Goal: Book appointment/travel/reservation

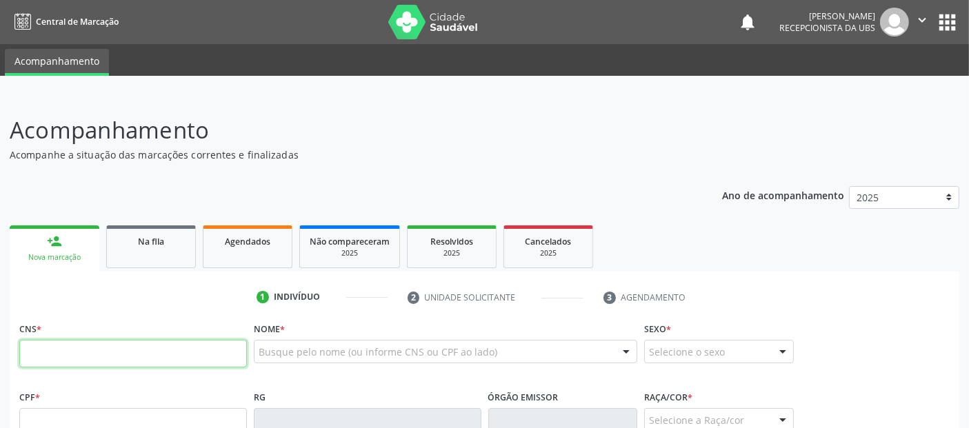
click at [118, 358] on input "text" at bounding box center [133, 354] width 228 height 28
type input "706 0083 1079 2542"
type input "902.901.784-87"
type input "[DATE]"
type input "[PERSON_NAME]"
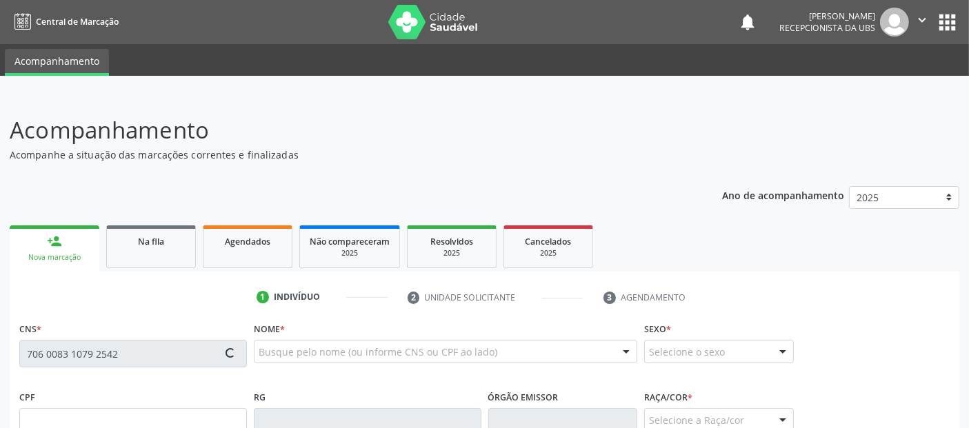
type input "[PHONE_NUMBER]"
type input "34"
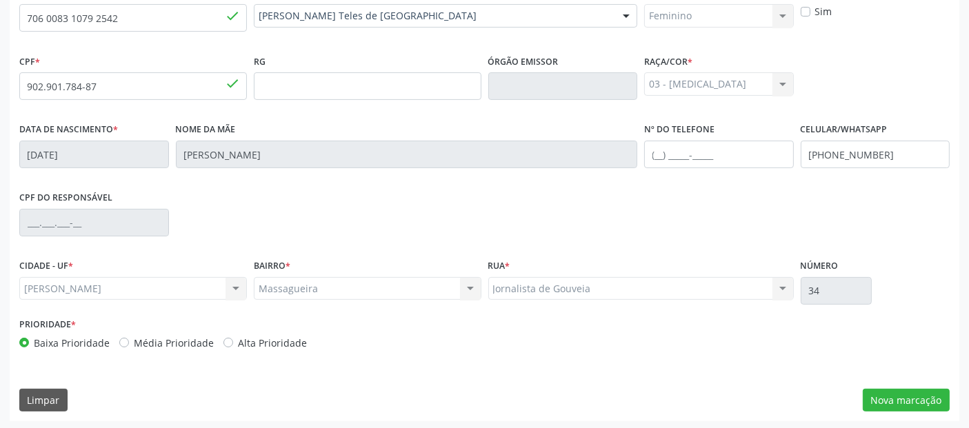
scroll to position [337, 0]
click at [920, 398] on button "Nova marcação" at bounding box center [906, 399] width 87 height 23
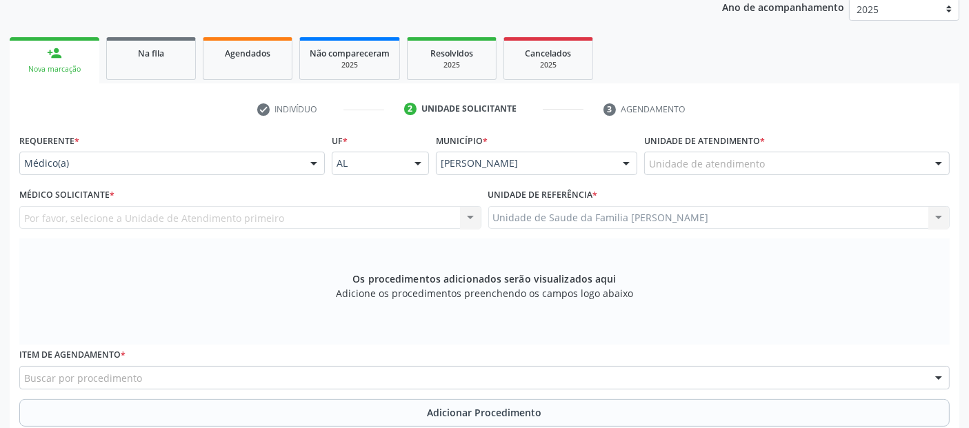
scroll to position [166, 0]
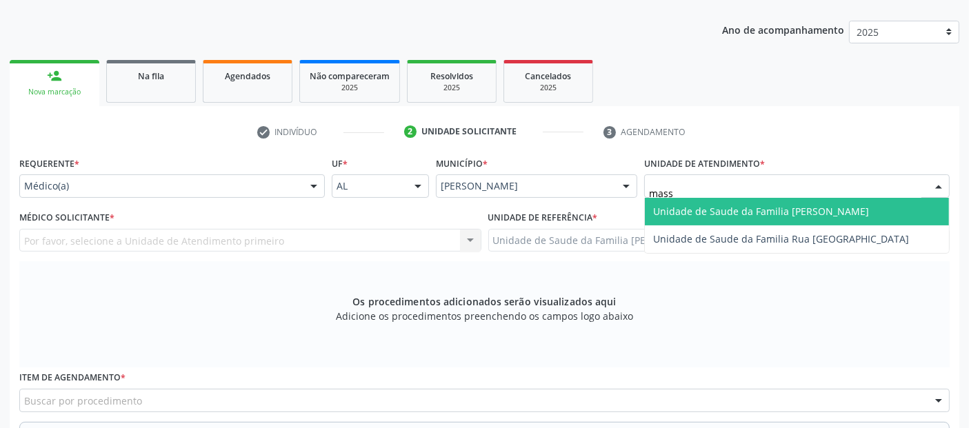
type input "massa"
click at [704, 210] on span "Unidade de Saude da Familia [PERSON_NAME]" at bounding box center [761, 211] width 216 height 13
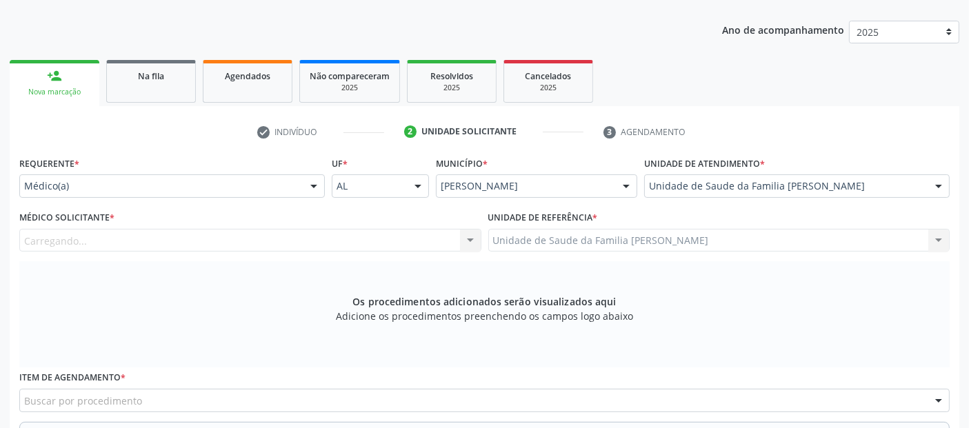
click at [202, 242] on div "Carregando... Nenhum resultado encontrado para: " " Não há nenhuma opção para s…" at bounding box center [250, 240] width 462 height 23
click at [202, 242] on div "Médico solicitante" at bounding box center [250, 240] width 462 height 23
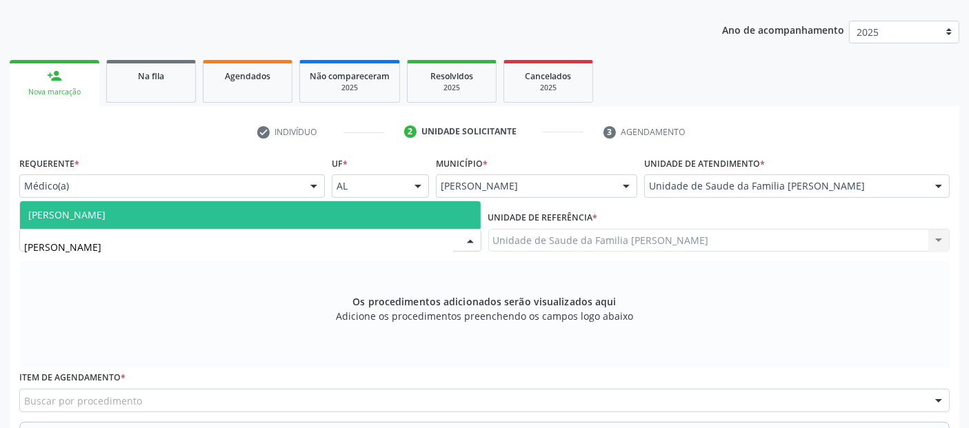
type input "[PERSON_NAME]"
click at [173, 196] on div "Requerente * Médico(a) Médico(a) Enfermeiro(a) Paciente Nenhum resultado encont…" at bounding box center [484, 347] width 931 height 389
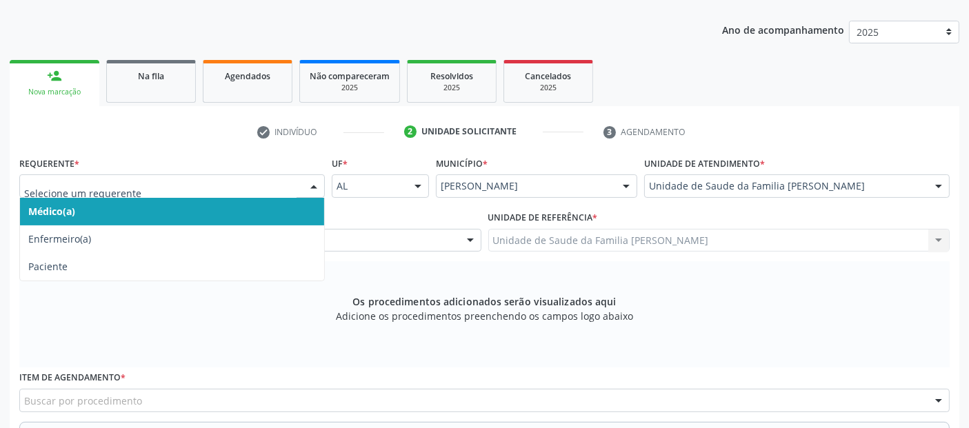
click at [146, 218] on span "Médico(a)" at bounding box center [172, 212] width 304 height 28
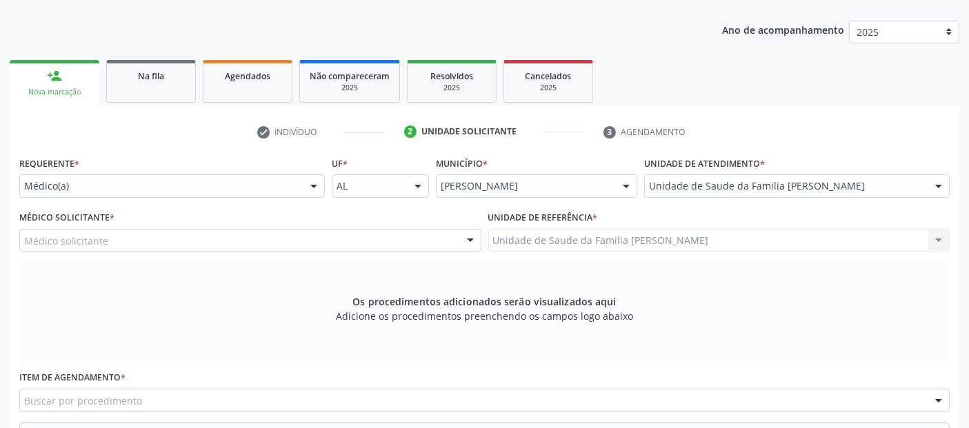
click at [129, 248] on div "Médico solicitante" at bounding box center [250, 240] width 462 height 23
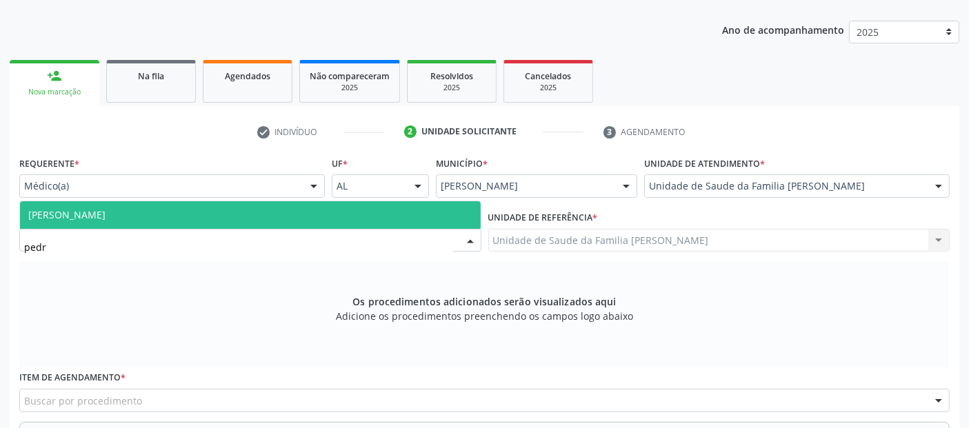
type input "[PERSON_NAME]"
click at [175, 218] on span "[PERSON_NAME]" at bounding box center [250, 215] width 461 height 28
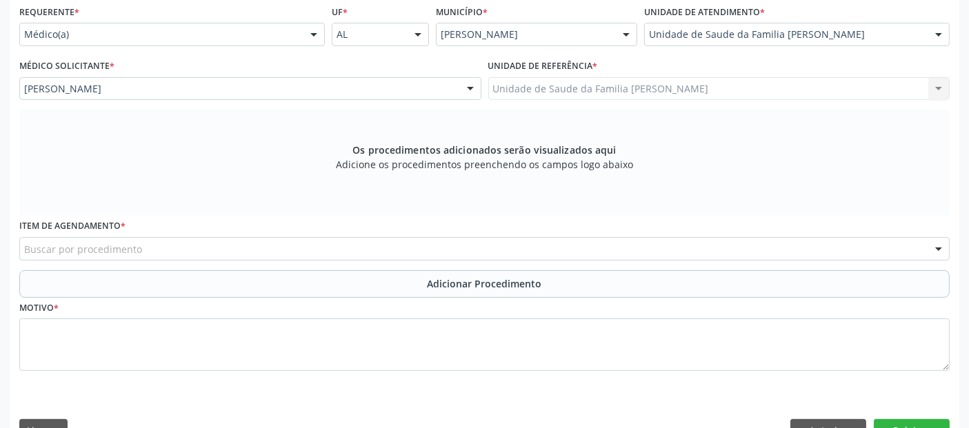
scroll to position [348, 0]
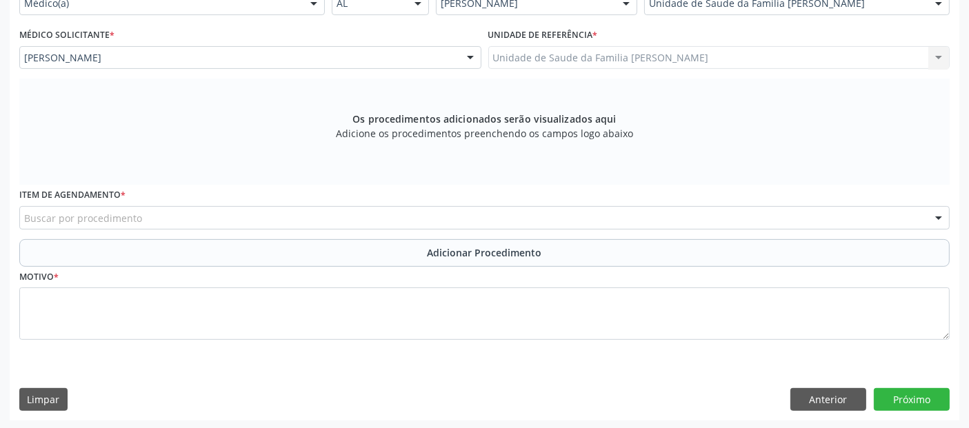
click at [261, 216] on div "Buscar por procedimento" at bounding box center [484, 217] width 931 height 23
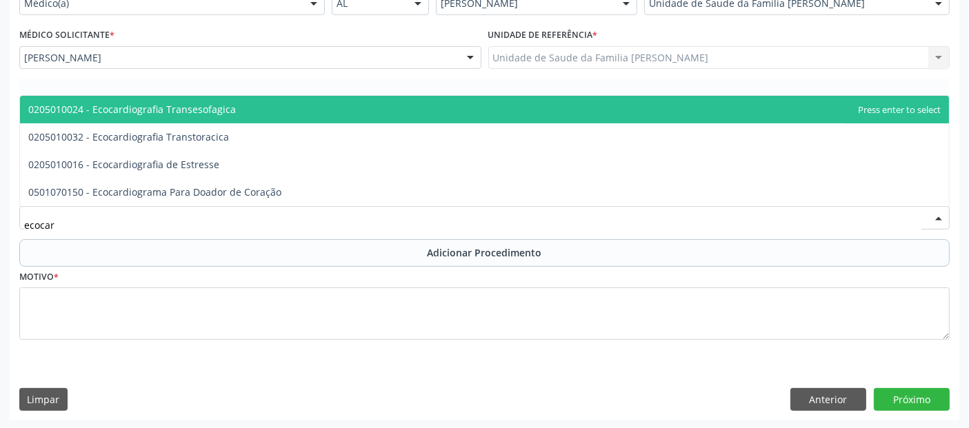
type input "ecocard"
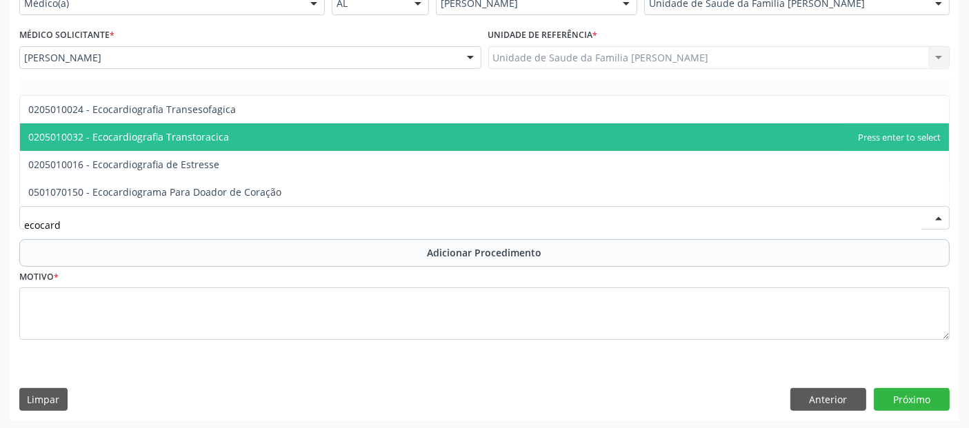
click at [238, 134] on span "0205010032 - Ecocardiografia Transtoracica" at bounding box center [484, 138] width 929 height 28
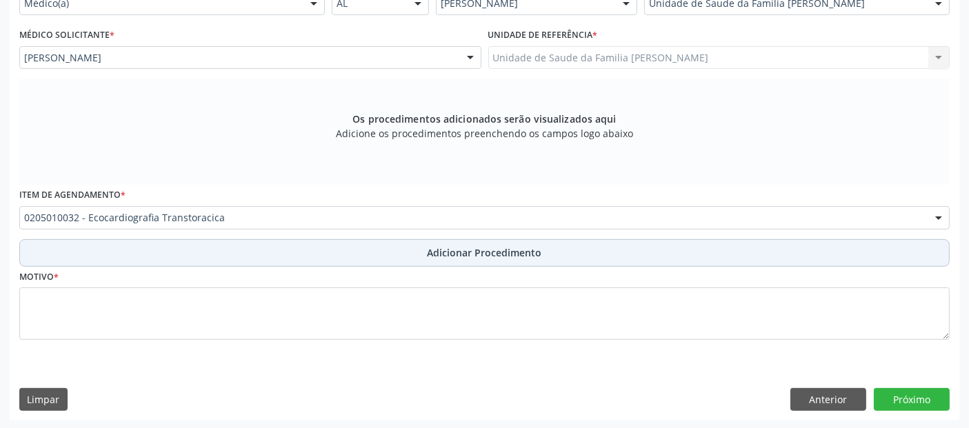
click at [176, 257] on button "Adicionar Procedimento" at bounding box center [484, 253] width 931 height 28
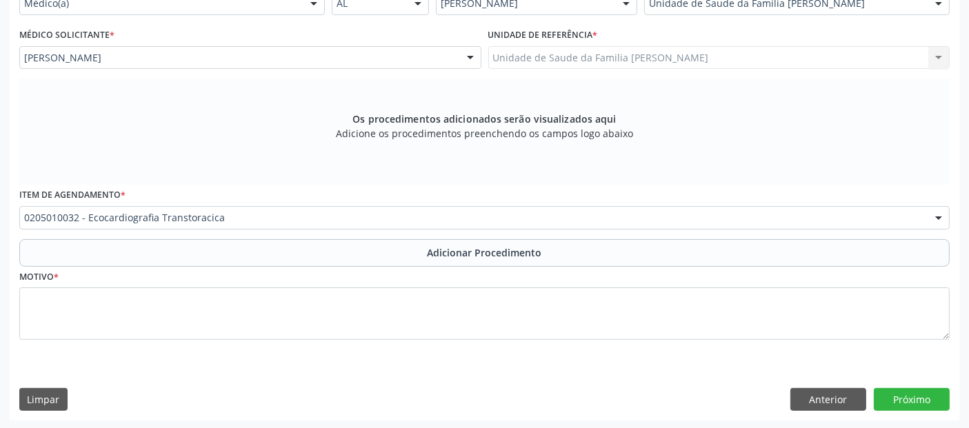
scroll to position [296, 0]
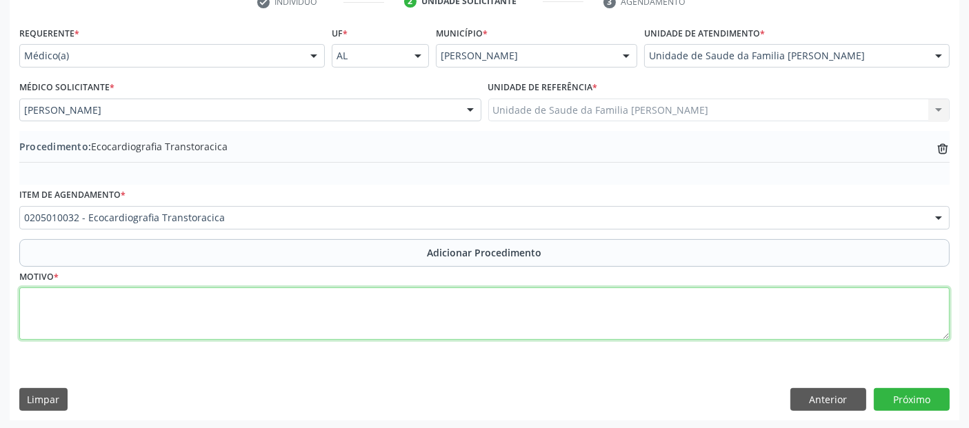
click at [154, 303] on textarea at bounding box center [484, 314] width 931 height 52
type textarea "e"
type textarea "Avaliação."
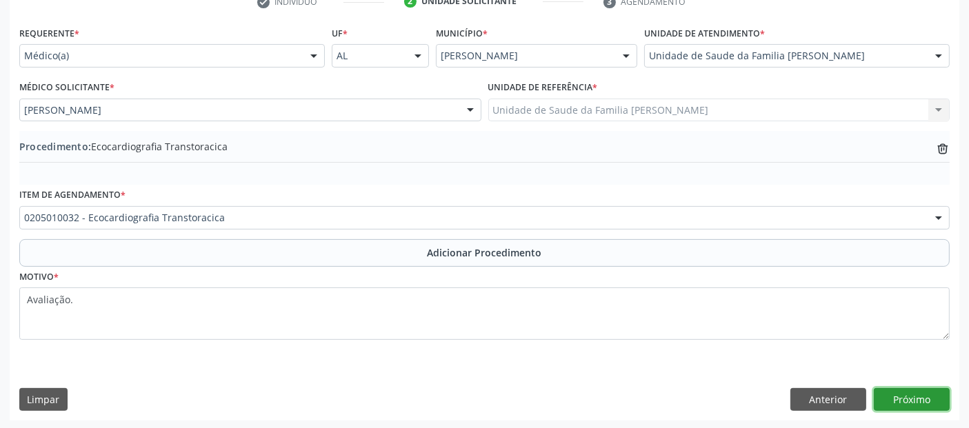
click at [926, 400] on button "Próximo" at bounding box center [912, 399] width 76 height 23
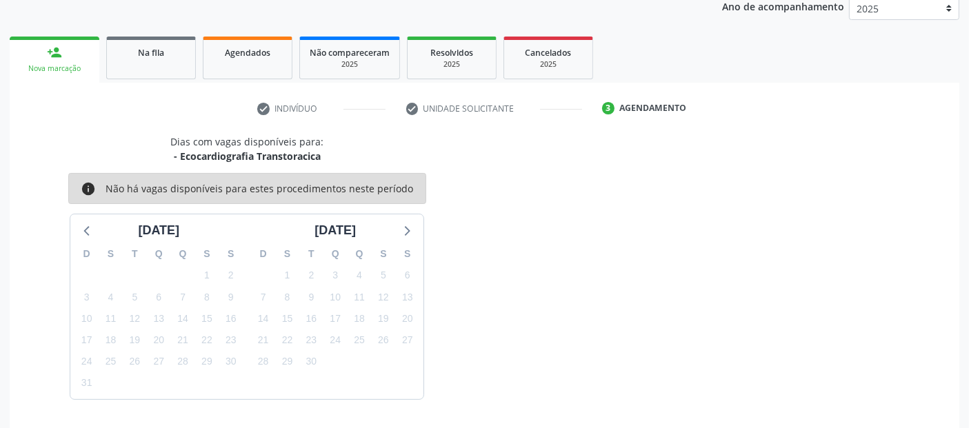
scroll to position [230, 0]
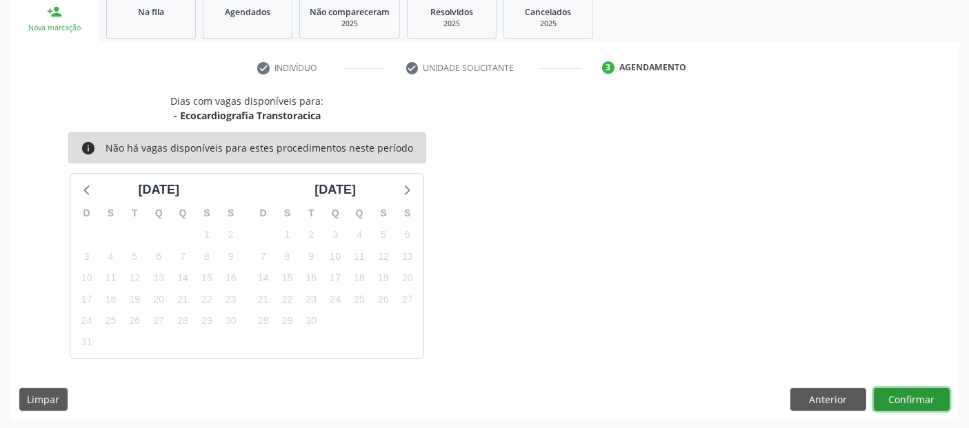
click at [912, 399] on button "Confirmar" at bounding box center [912, 399] width 76 height 23
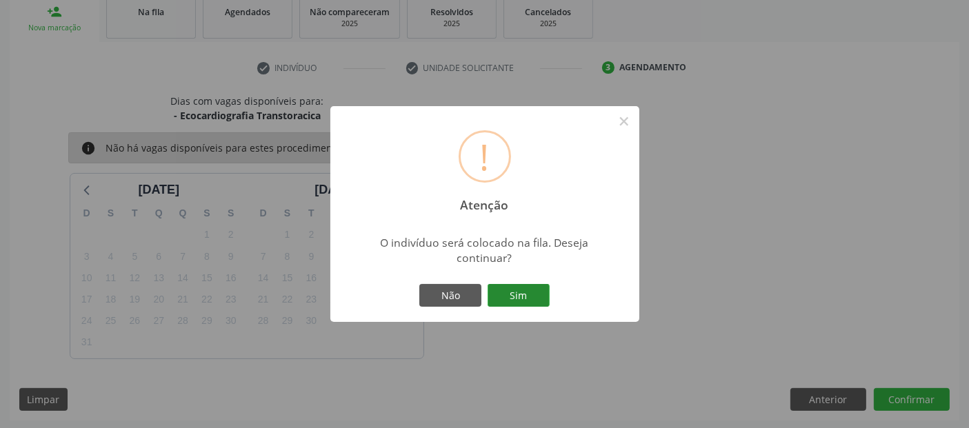
click at [519, 302] on button "Sim" at bounding box center [519, 295] width 62 height 23
